Goal: Transaction & Acquisition: Purchase product/service

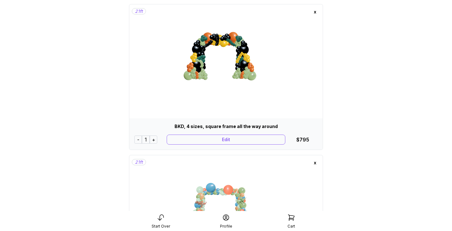
scroll to position [34, 0]
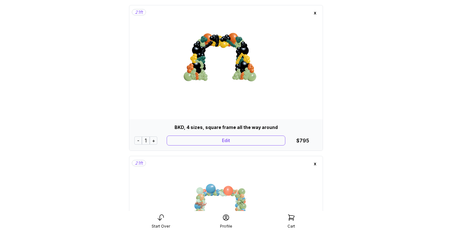
click at [245, 67] on img at bounding box center [226, 67] width 94 height 94
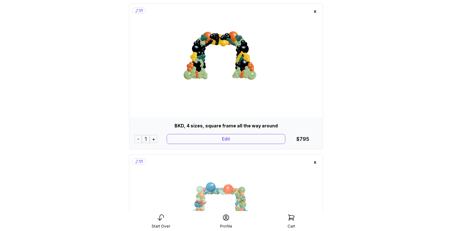
scroll to position [36, 0]
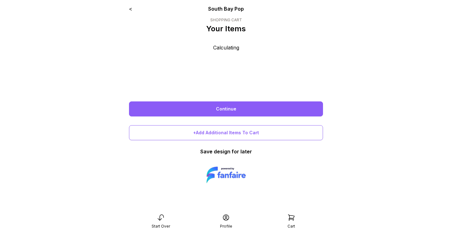
scroll to position [13, 0]
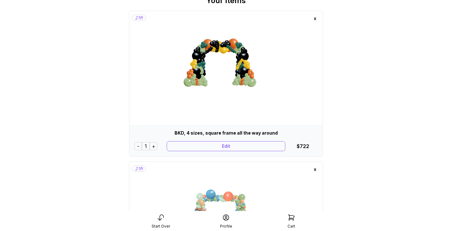
scroll to position [29, 0]
click at [314, 170] on div "x" at bounding box center [315, 169] width 10 height 10
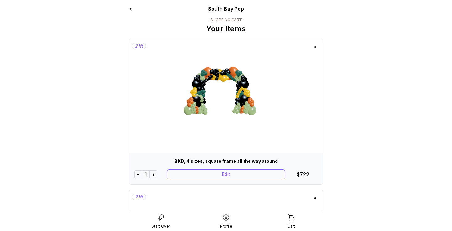
scroll to position [0, 0]
click at [315, 197] on div "x" at bounding box center [315, 198] width 10 height 10
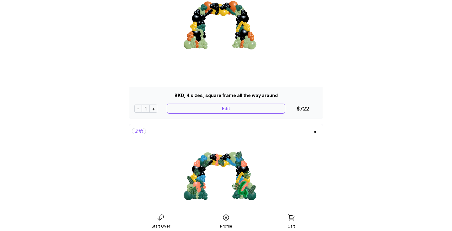
scroll to position [53, 0]
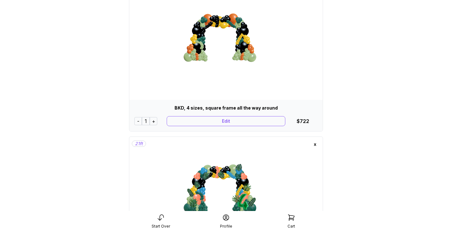
click at [315, 145] on div "x" at bounding box center [315, 145] width 10 height 10
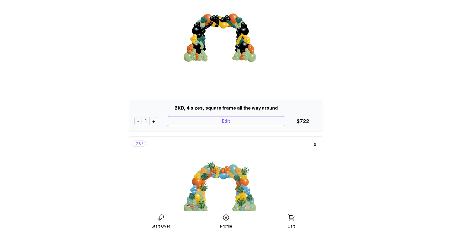
click at [315, 144] on div "x" at bounding box center [315, 145] width 10 height 10
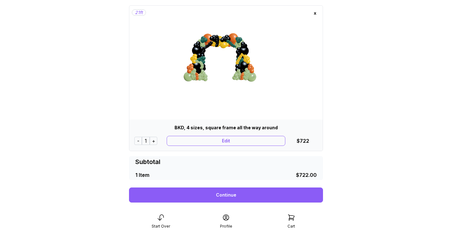
scroll to position [38, 0]
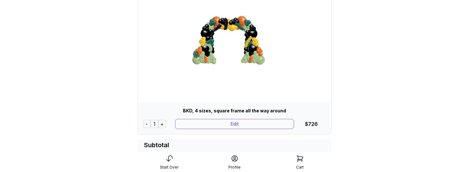
scroll to position [51, 0]
